Goal: Transaction & Acquisition: Purchase product/service

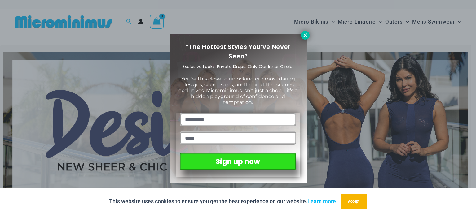
click at [305, 36] on icon at bounding box center [304, 34] width 3 height 3
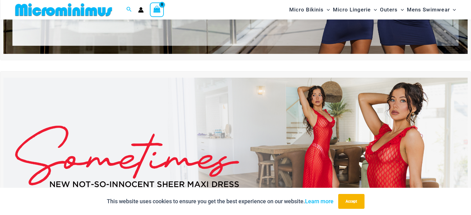
scroll to position [150, 0]
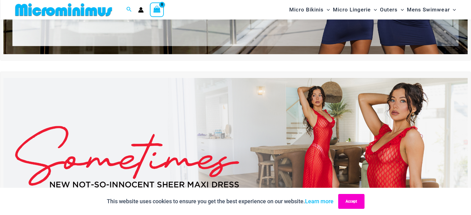
click at [353, 202] on button "Accept" at bounding box center [351, 201] width 26 height 15
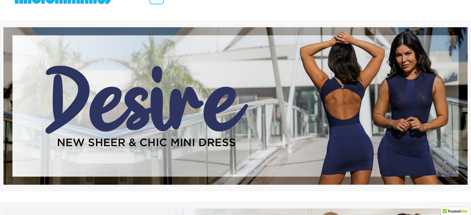
scroll to position [0, 0]
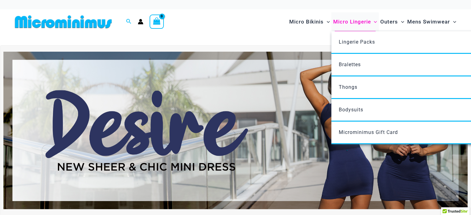
click at [345, 22] on span "Micro Lingerie" at bounding box center [352, 22] width 38 height 16
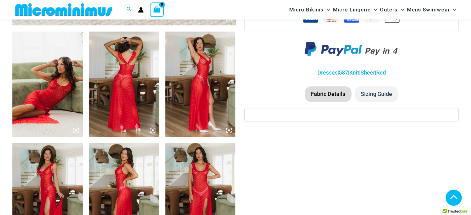
scroll to position [367, 0]
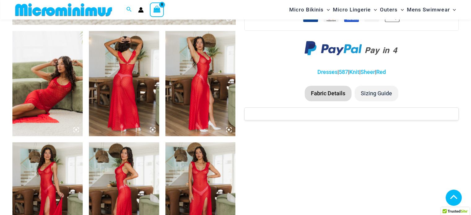
click at [48, 91] on img at bounding box center [47, 83] width 70 height 105
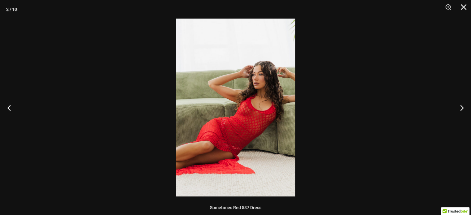
click at [257, 96] on img at bounding box center [235, 108] width 119 height 178
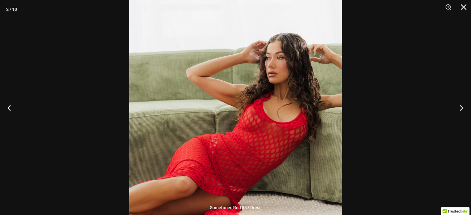
click at [462, 109] on button "Next" at bounding box center [459, 107] width 23 height 31
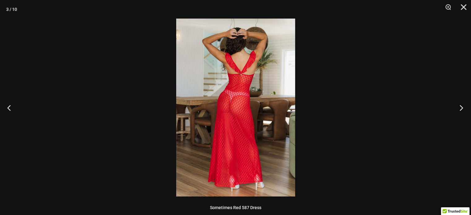
click at [462, 109] on button "Next" at bounding box center [459, 107] width 23 height 31
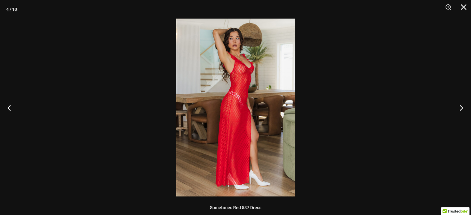
click at [462, 109] on button "Next" at bounding box center [459, 107] width 23 height 31
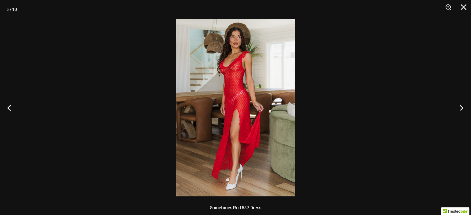
click at [462, 109] on button "Next" at bounding box center [459, 107] width 23 height 31
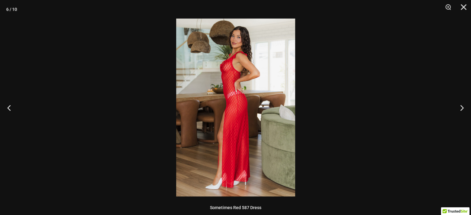
click at [262, 75] on img at bounding box center [235, 108] width 119 height 178
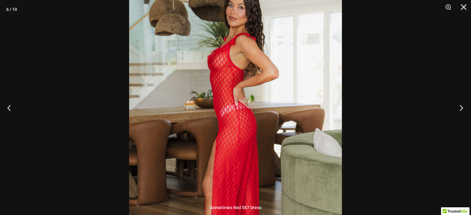
click at [459, 104] on button "Next" at bounding box center [459, 107] width 23 height 31
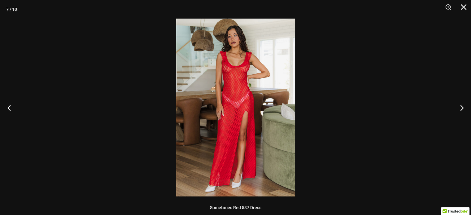
click at [237, 59] on img at bounding box center [235, 108] width 119 height 178
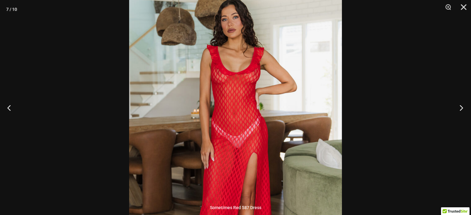
click at [459, 108] on button "Next" at bounding box center [459, 107] width 23 height 31
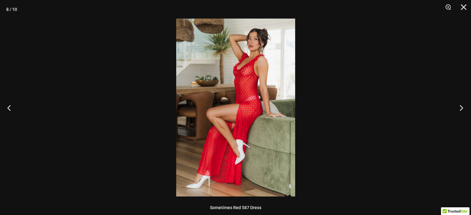
click at [462, 107] on button "Next" at bounding box center [459, 107] width 23 height 31
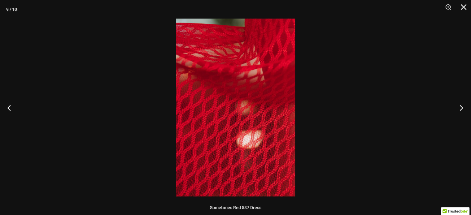
click at [462, 107] on button "Next" at bounding box center [459, 107] width 23 height 31
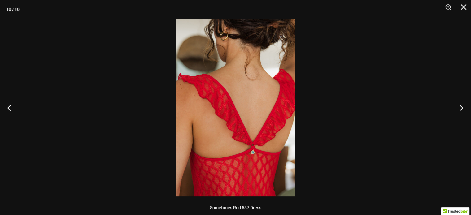
click at [462, 107] on button "Next" at bounding box center [459, 107] width 23 height 31
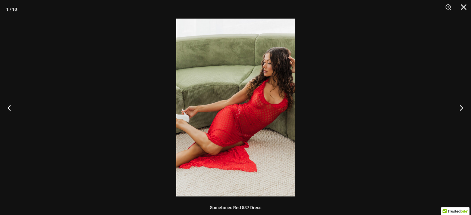
click at [462, 107] on button "Next" at bounding box center [459, 107] width 23 height 31
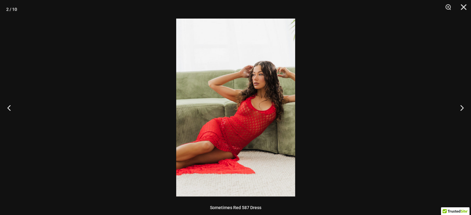
click at [275, 107] on img at bounding box center [235, 108] width 119 height 178
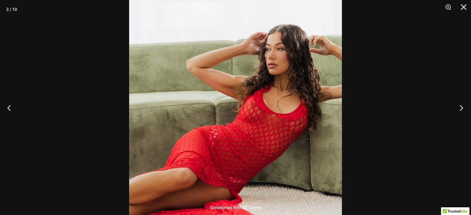
click at [461, 106] on button "Next" at bounding box center [459, 107] width 23 height 31
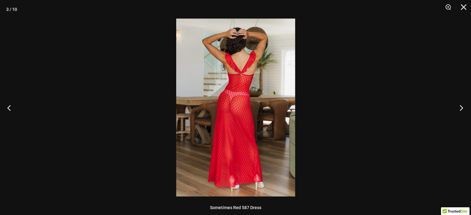
click at [461, 106] on button "Next" at bounding box center [459, 107] width 23 height 31
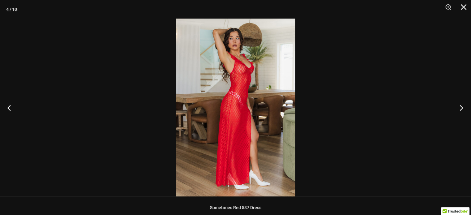
click at [461, 106] on button "Next" at bounding box center [459, 107] width 23 height 31
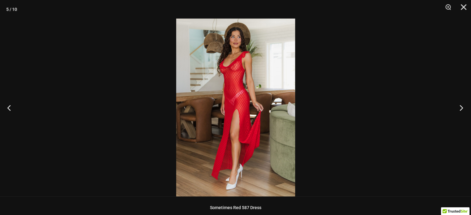
click at [461, 106] on button "Next" at bounding box center [459, 107] width 23 height 31
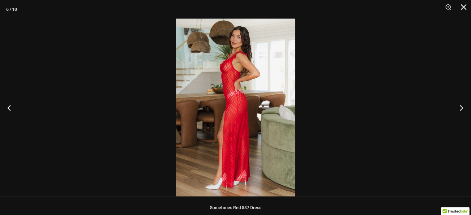
click at [461, 106] on button "Next" at bounding box center [459, 107] width 23 height 31
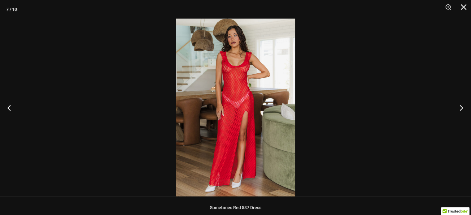
click at [461, 106] on button "Next" at bounding box center [459, 107] width 23 height 31
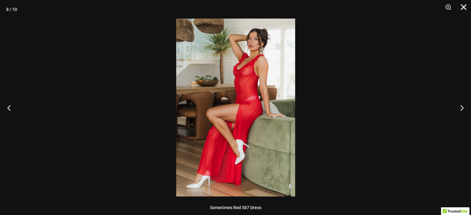
click at [461, 7] on button "Close" at bounding box center [461, 9] width 15 height 19
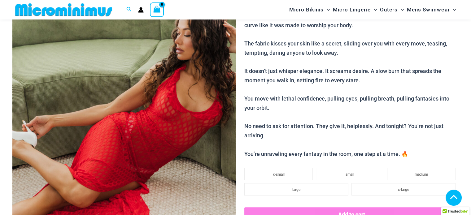
scroll to position [0, 0]
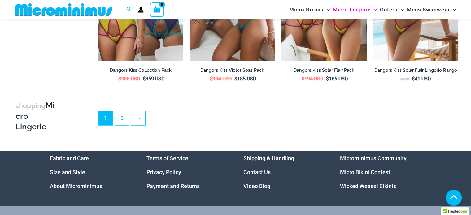
scroll to position [1544, 0]
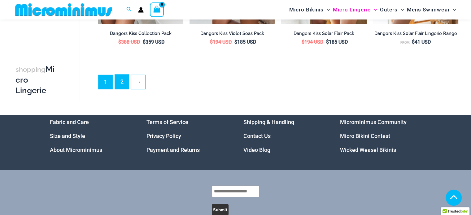
click at [121, 84] on link "2" at bounding box center [122, 82] width 14 height 15
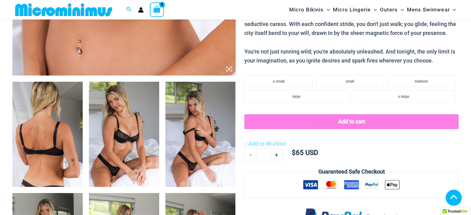
scroll to position [367, 0]
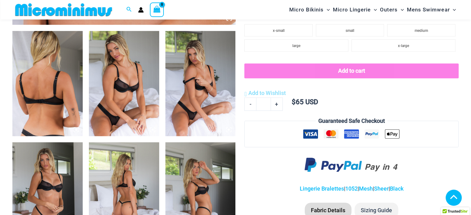
click at [137, 81] on img at bounding box center [124, 83] width 70 height 105
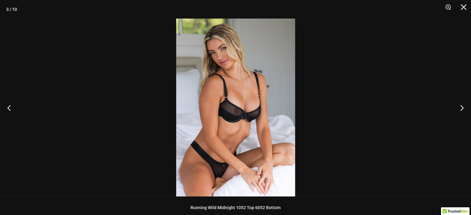
click at [251, 99] on img at bounding box center [235, 108] width 119 height 178
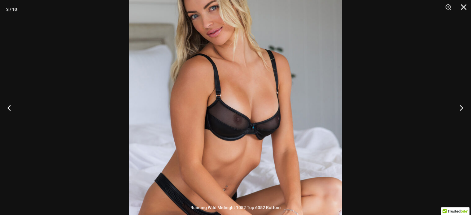
click at [456, 106] on button "Next" at bounding box center [459, 107] width 23 height 31
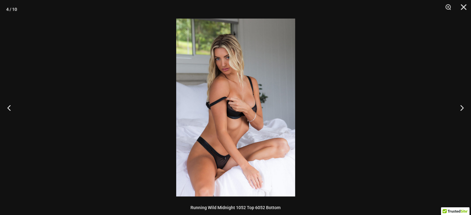
click at [258, 109] on img at bounding box center [235, 108] width 119 height 178
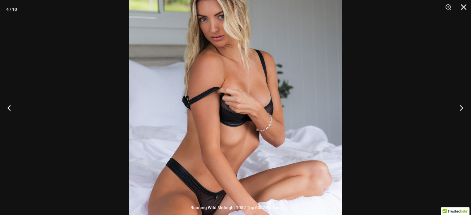
click at [461, 109] on button "Next" at bounding box center [459, 107] width 23 height 31
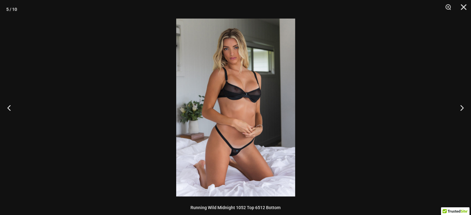
click at [238, 90] on img at bounding box center [235, 108] width 119 height 178
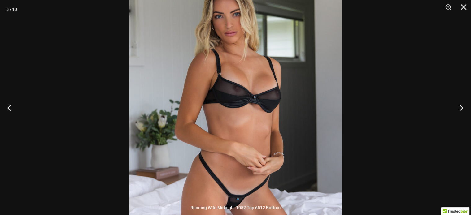
click at [460, 105] on button "Next" at bounding box center [459, 107] width 23 height 31
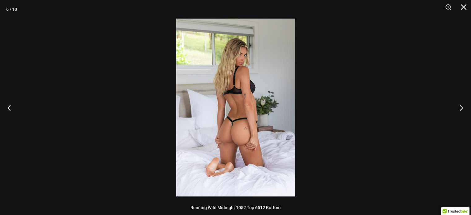
click at [460, 105] on button "Next" at bounding box center [459, 107] width 23 height 31
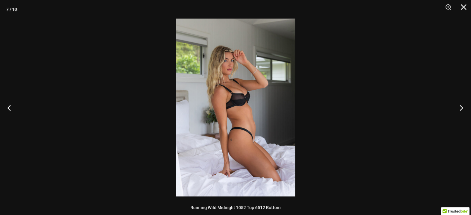
click at [460, 105] on button "Next" at bounding box center [459, 107] width 23 height 31
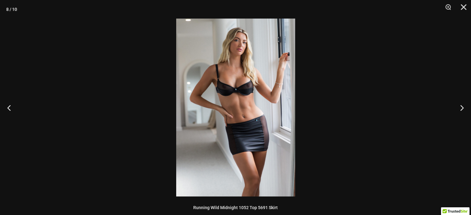
click at [243, 92] on img at bounding box center [235, 108] width 119 height 178
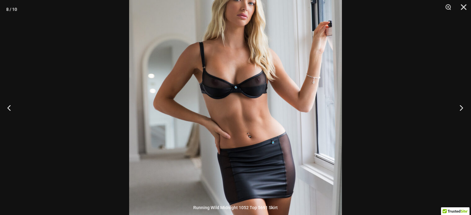
click at [458, 105] on button "Next" at bounding box center [459, 107] width 23 height 31
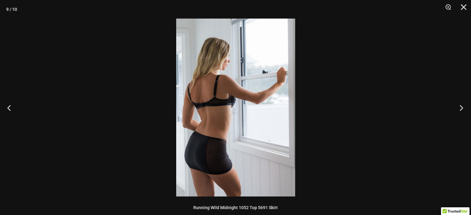
click at [461, 107] on button "Next" at bounding box center [459, 107] width 23 height 31
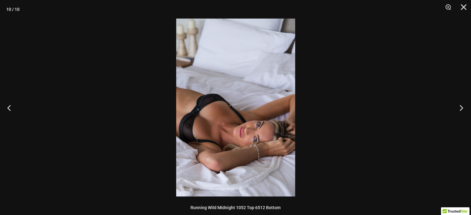
click at [461, 107] on button "Next" at bounding box center [459, 107] width 23 height 31
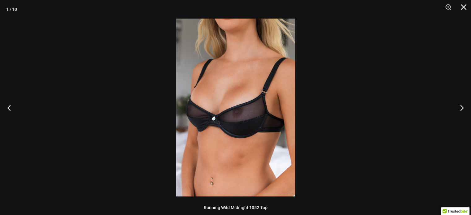
click at [230, 110] on img at bounding box center [235, 108] width 119 height 178
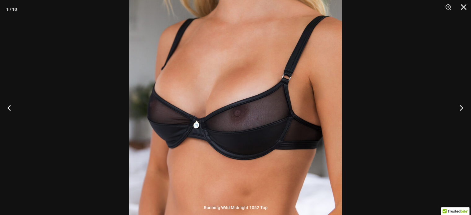
click at [462, 110] on button "Next" at bounding box center [459, 107] width 23 height 31
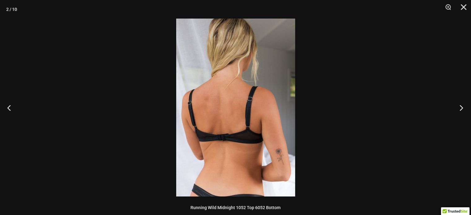
click at [462, 110] on button "Next" at bounding box center [459, 107] width 23 height 31
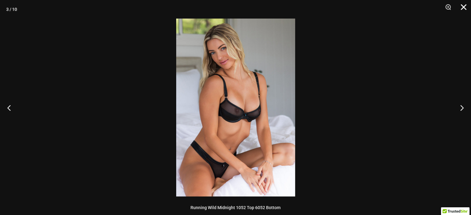
click at [462, 4] on button "Close" at bounding box center [461, 9] width 15 height 19
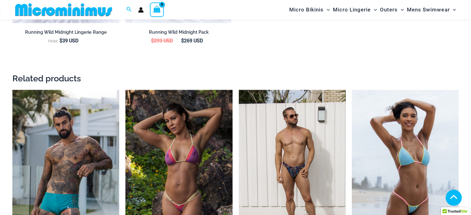
scroll to position [893, 0]
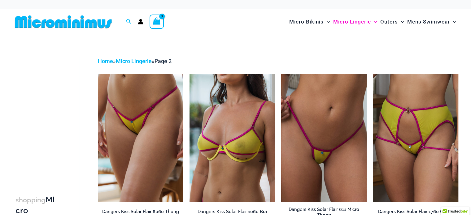
click at [97, 21] on img at bounding box center [63, 22] width 102 height 14
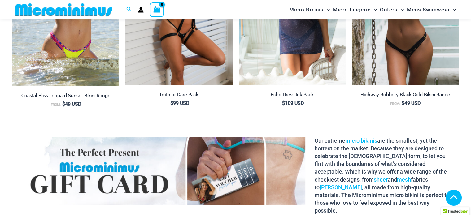
scroll to position [1048, 0]
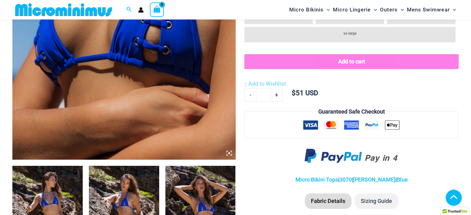
scroll to position [336, 0]
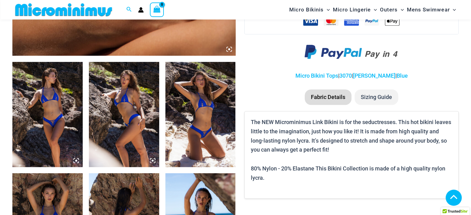
click at [56, 113] on img at bounding box center [47, 114] width 70 height 105
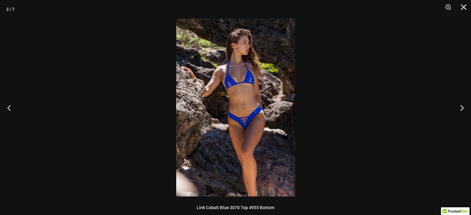
click at [247, 80] on img at bounding box center [235, 108] width 119 height 178
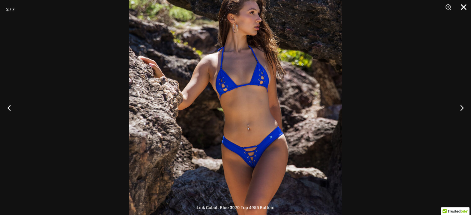
click at [463, 8] on button "Close" at bounding box center [461, 9] width 15 height 19
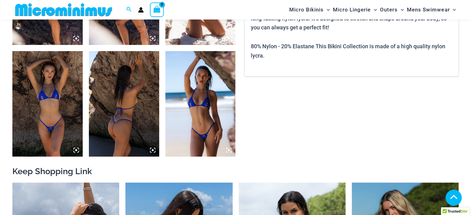
scroll to position [460, 0]
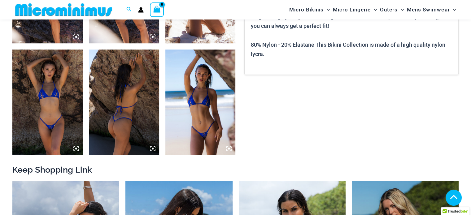
click at [198, 86] on img at bounding box center [200, 102] width 70 height 105
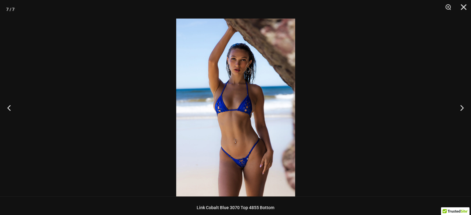
click at [231, 99] on img at bounding box center [235, 108] width 119 height 178
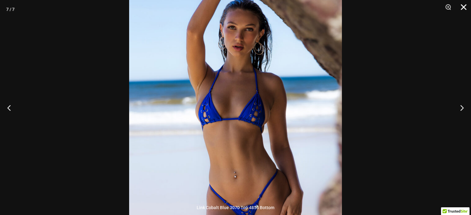
click at [465, 6] on button "Close" at bounding box center [461, 9] width 15 height 19
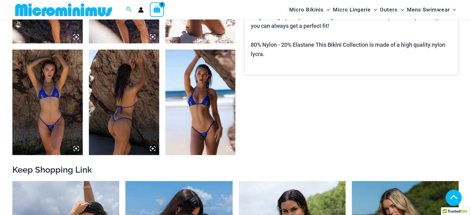
click at [62, 82] on img at bounding box center [47, 102] width 70 height 105
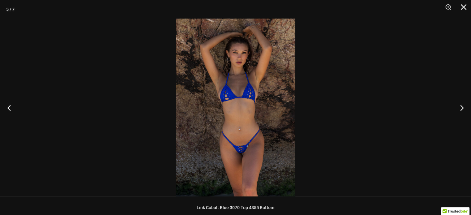
click at [242, 80] on img at bounding box center [235, 108] width 119 height 178
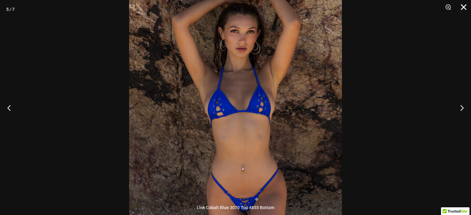
click at [463, 11] on button "Close" at bounding box center [461, 9] width 15 height 19
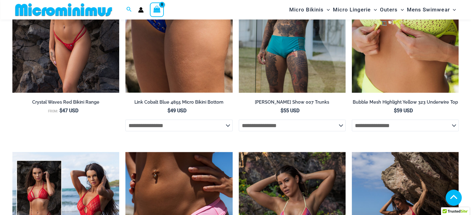
scroll to position [1203, 0]
